Goal: Task Accomplishment & Management: Manage account settings

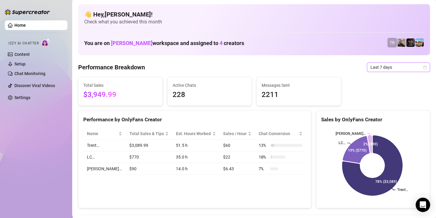
click at [393, 66] on span "Last 7 days" at bounding box center [398, 67] width 56 height 9
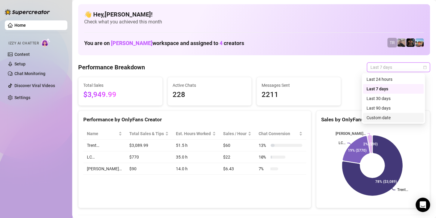
click at [380, 122] on div "Custom date" at bounding box center [393, 118] width 61 height 10
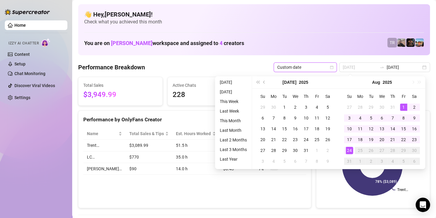
type input "2025-08-01"
click at [403, 106] on div "1" at bounding box center [403, 107] width 7 height 7
click at [349, 147] on div "24" at bounding box center [349, 150] width 7 height 7
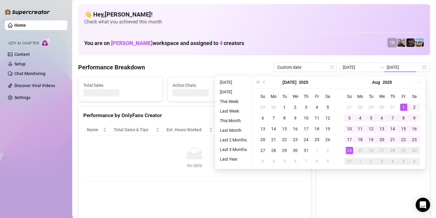
type input "[DATE]"
type input "2025-08-01"
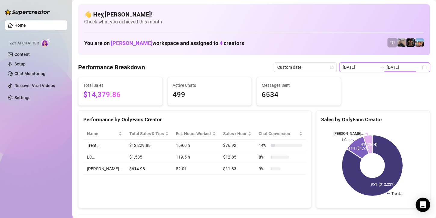
click at [393, 65] on input "[DATE]" at bounding box center [404, 67] width 34 height 7
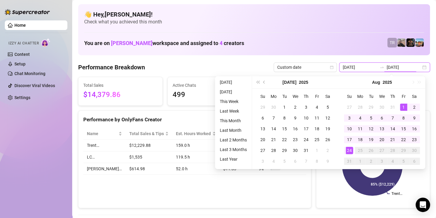
type input "[DATE]"
click at [350, 150] on div "24" at bounding box center [349, 150] width 7 height 7
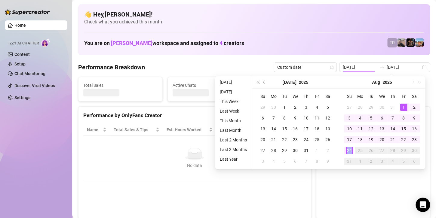
type input "[DATE]"
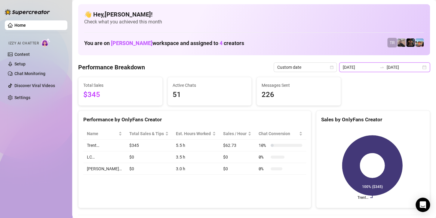
click at [389, 68] on input "[DATE]" at bounding box center [404, 67] width 34 height 7
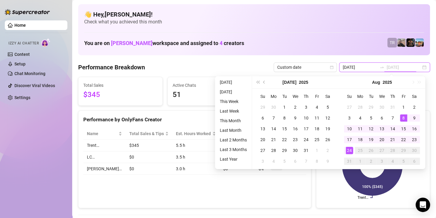
type input "2025-08-08"
click at [403, 118] on div "8" at bounding box center [403, 118] width 7 height 7
type input "2025-08-08"
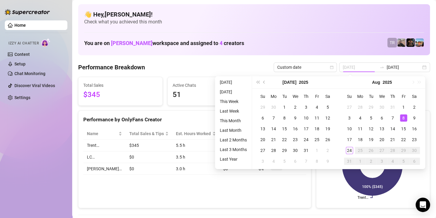
click at [404, 118] on div "8" at bounding box center [403, 118] width 7 height 7
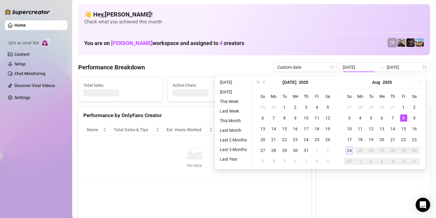
type input "2025-08-08"
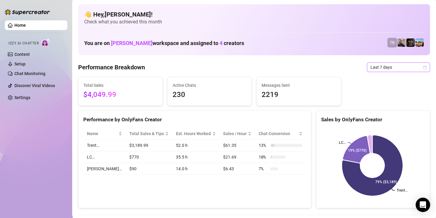
click at [379, 67] on span "Last 7 days" at bounding box center [398, 67] width 56 height 9
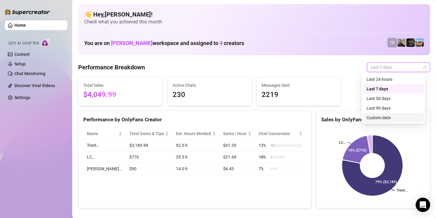
click at [377, 122] on div "Custom date" at bounding box center [393, 118] width 61 height 10
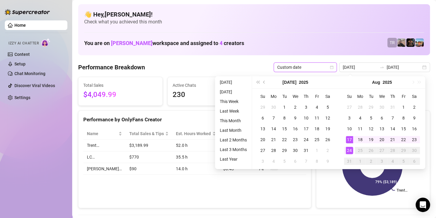
type input "[DATE]"
click at [347, 152] on div "24" at bounding box center [349, 150] width 7 height 7
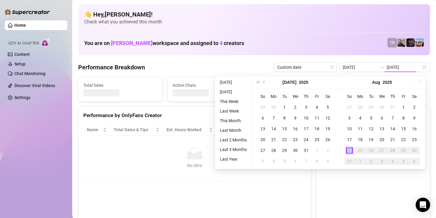
type input "[DATE]"
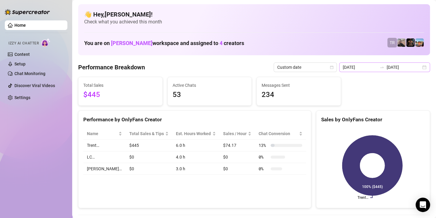
click at [379, 67] on icon "swap-right" at bounding box center [381, 67] width 5 height 5
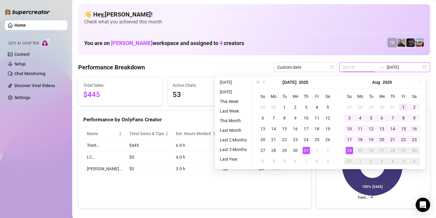
type input "2025-08-01"
click at [402, 106] on div "1" at bounding box center [403, 107] width 7 height 7
type input "[DATE]"
click at [349, 149] on div "24" at bounding box center [349, 150] width 7 height 7
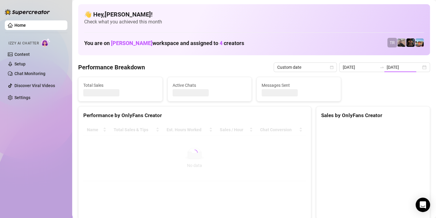
type input "2025-08-01"
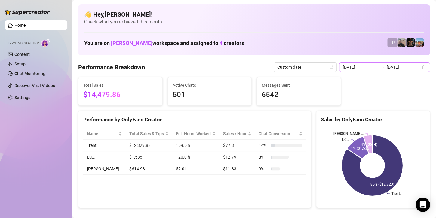
click at [382, 67] on div at bounding box center [382, 67] width 10 height 5
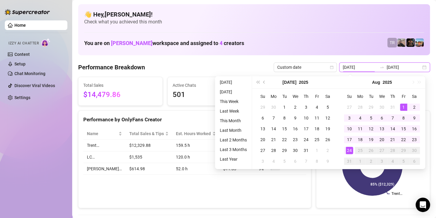
type input "[DATE]"
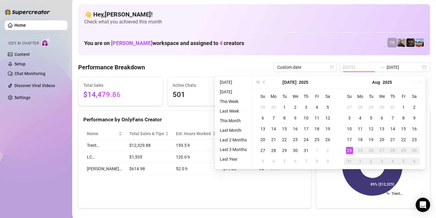
click at [349, 151] on div "24" at bounding box center [349, 150] width 7 height 7
type input "[DATE]"
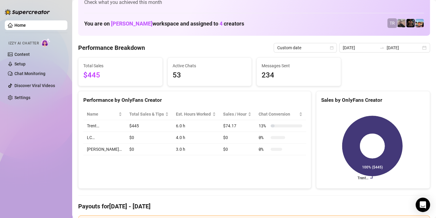
scroll to position [30, 0]
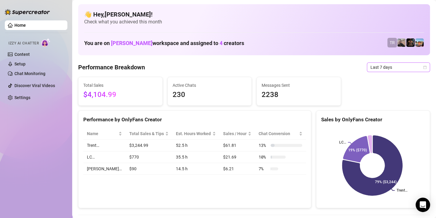
click at [387, 66] on span "Last 7 days" at bounding box center [398, 67] width 56 height 9
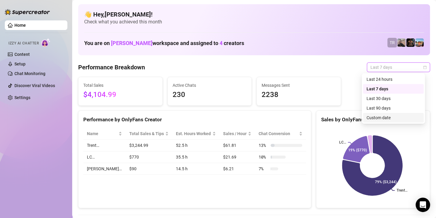
click at [376, 117] on div "Custom date" at bounding box center [394, 118] width 54 height 7
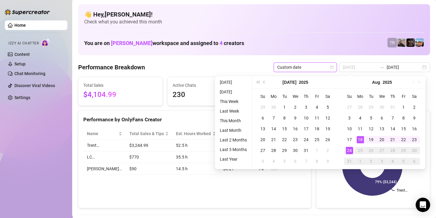
click at [349, 152] on div "24" at bounding box center [349, 150] width 7 height 7
type input "[DATE]"
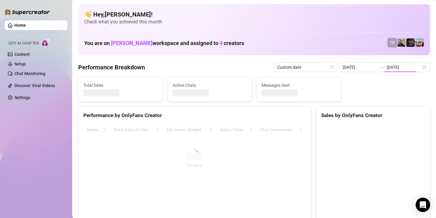
type input "[DATE]"
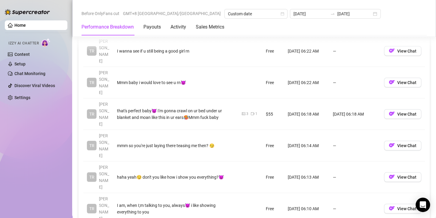
scroll to position [752, 0]
